Goal: Transaction & Acquisition: Register for event/course

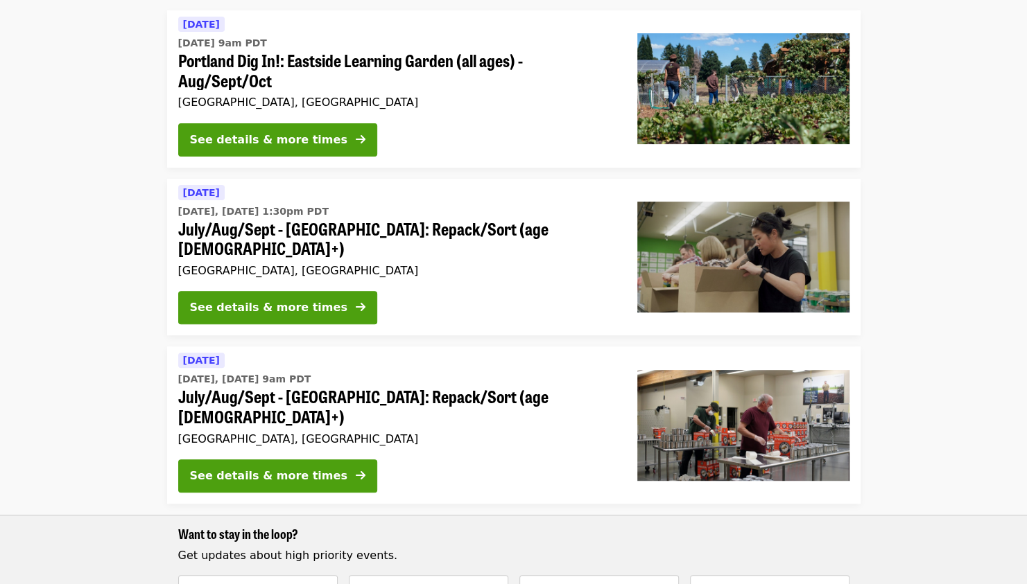
scroll to position [153, 0]
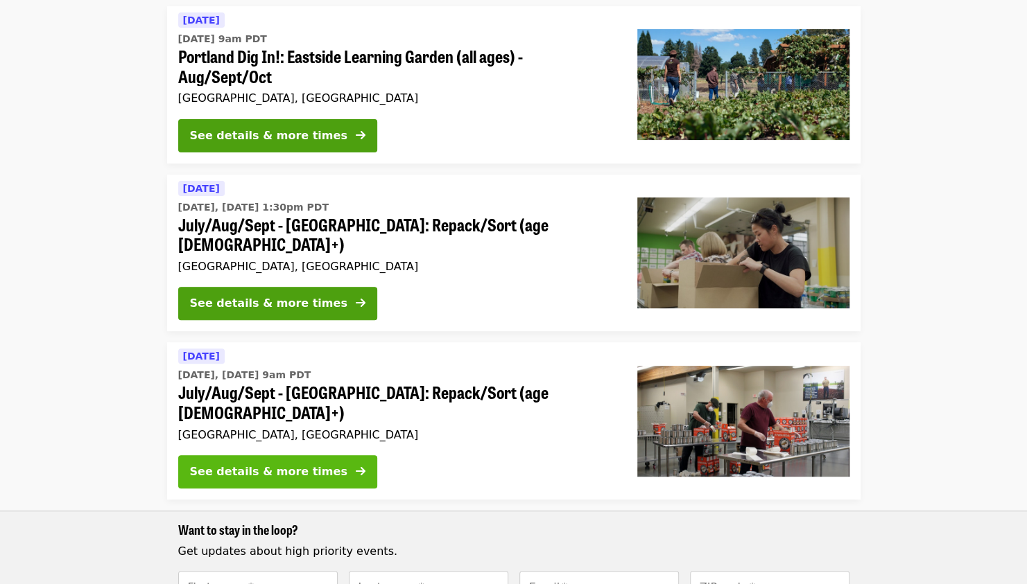
click at [247, 456] on button "See details & more times" at bounding box center [277, 472] width 199 height 33
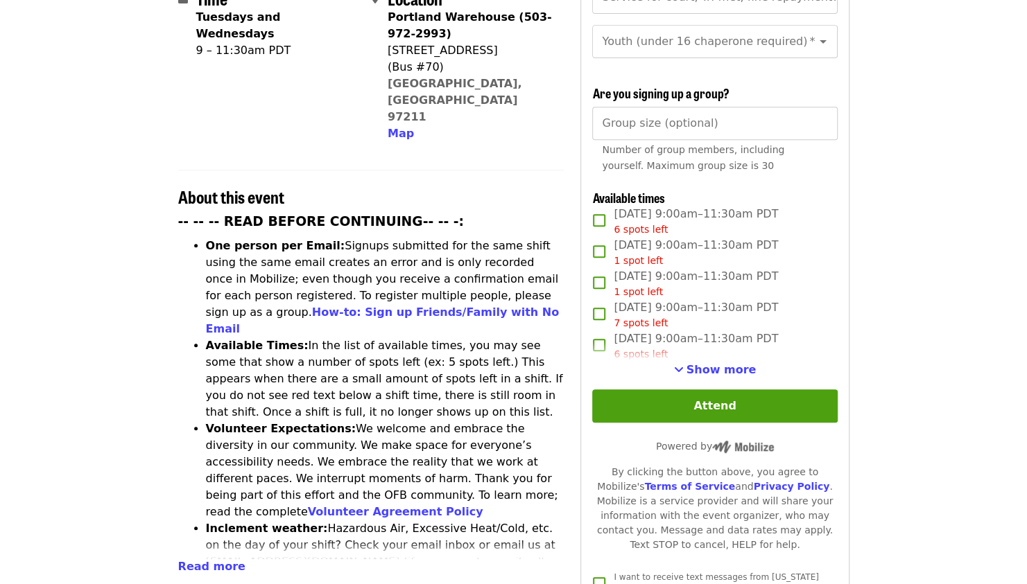
scroll to position [381, 0]
click at [728, 370] on span "Show more" at bounding box center [721, 369] width 70 height 13
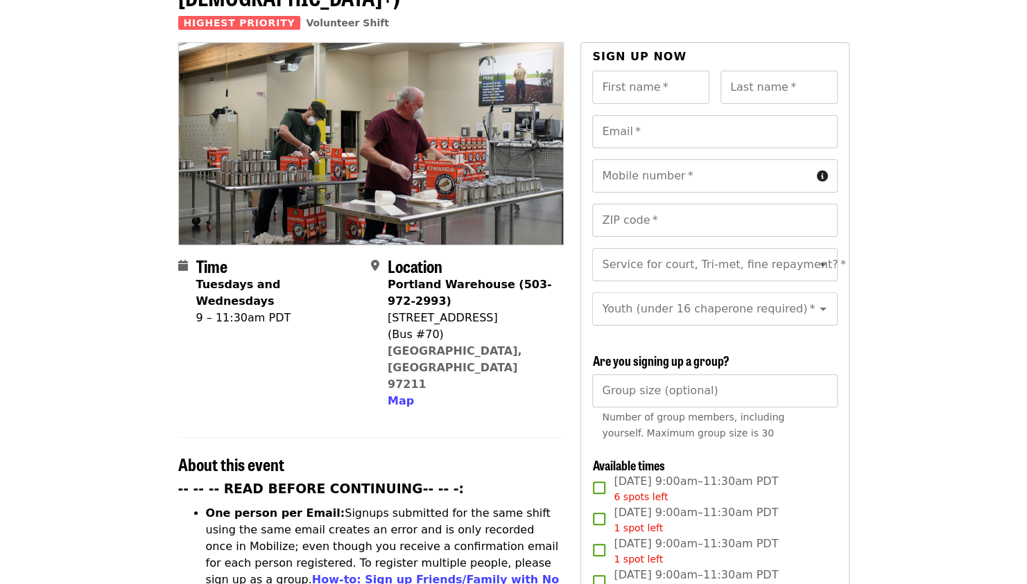
scroll to position [112, 0]
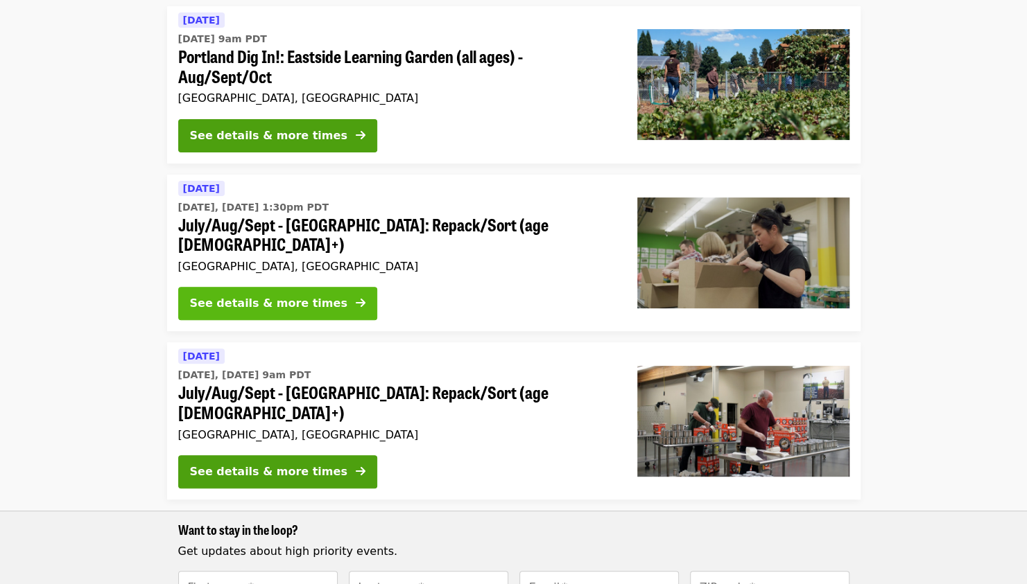
click at [256, 293] on button "See details & more times" at bounding box center [277, 303] width 199 height 33
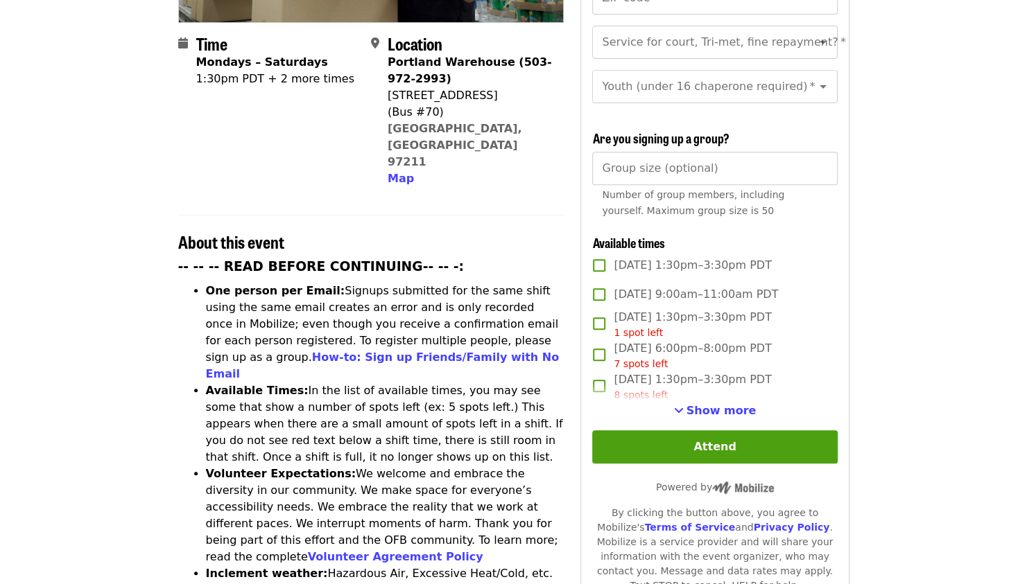
scroll to position [334, 0]
